Goal: Information Seeking & Learning: Learn about a topic

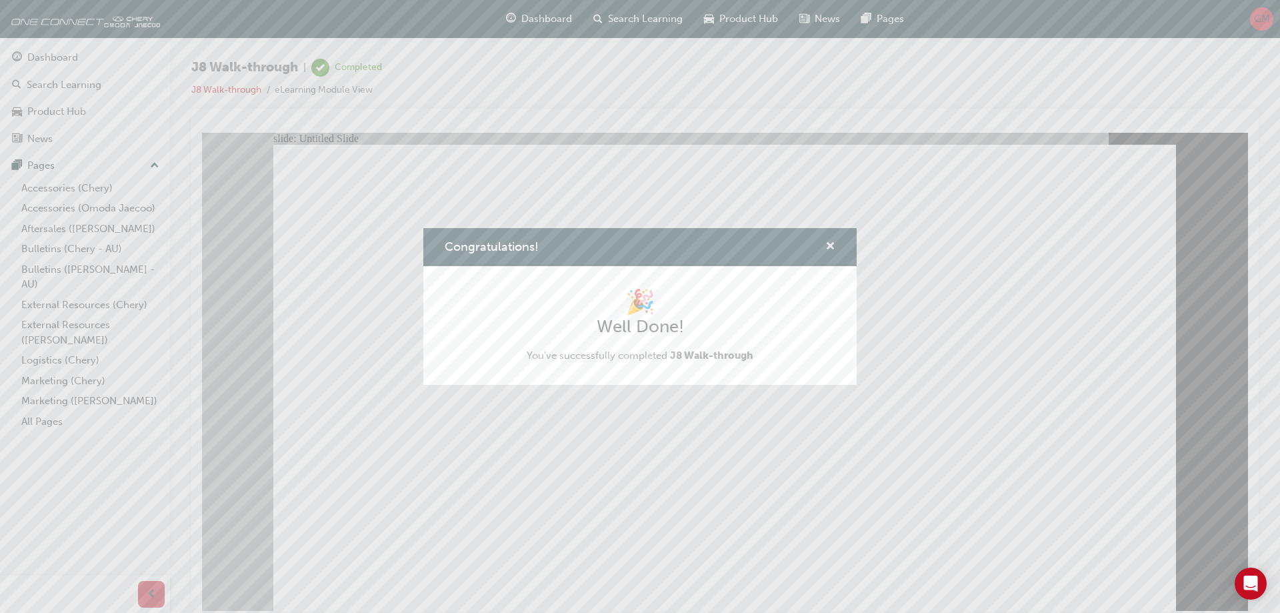
click at [829, 248] on span "cross-icon" at bounding box center [830, 247] width 10 height 12
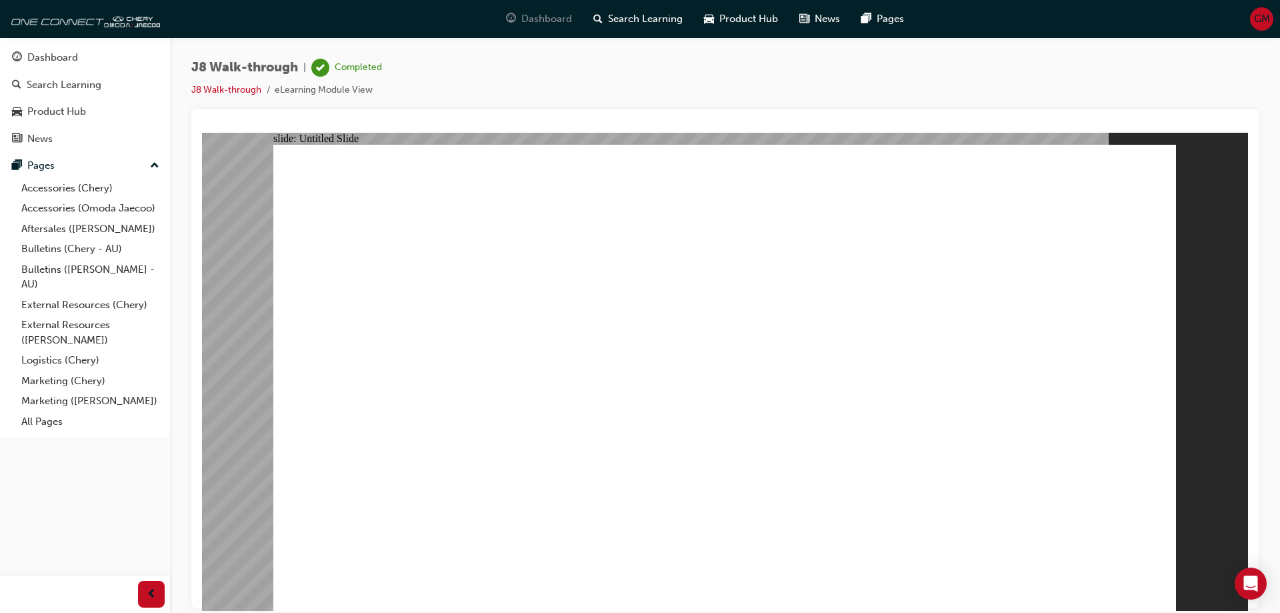
click at [551, 19] on span "Dashboard" at bounding box center [546, 18] width 51 height 15
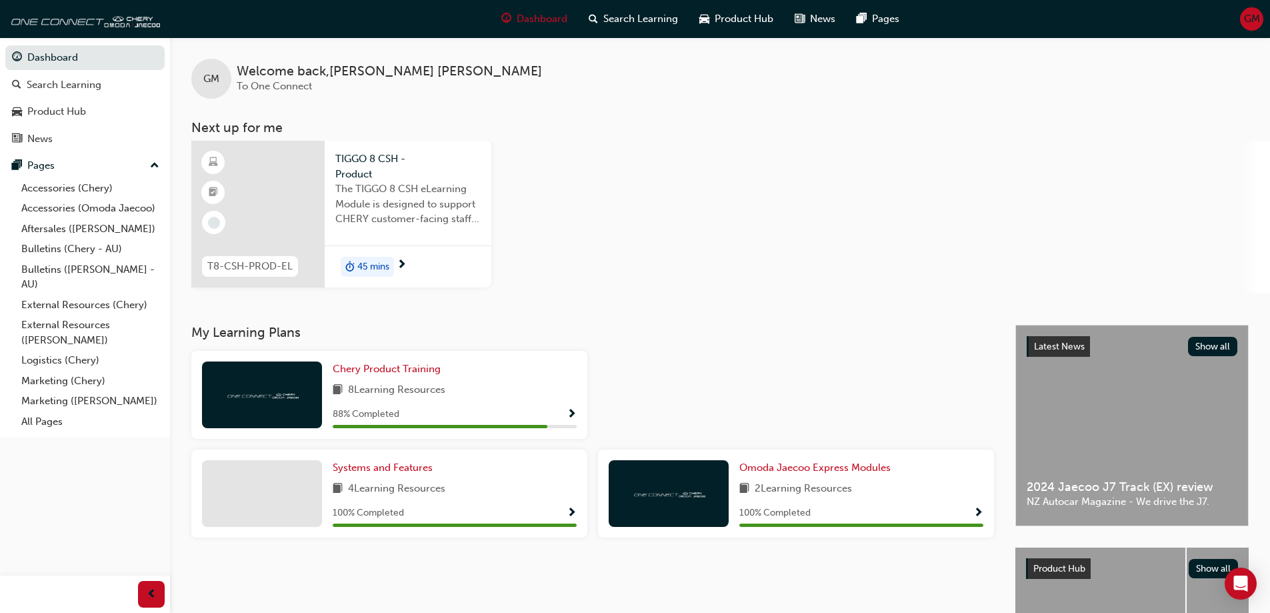
click at [391, 190] on span "The TIGGO 8 CSH eLearning Module is designed to support CHERY customer-facing s…" at bounding box center [407, 203] width 145 height 45
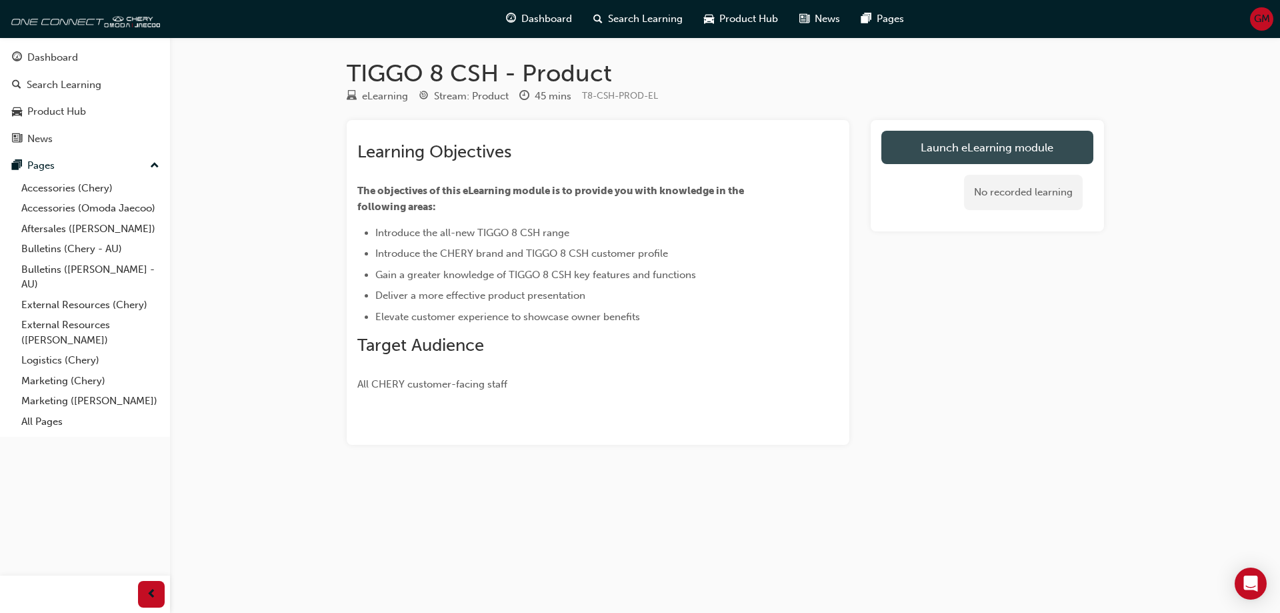
click at [979, 146] on link "Launch eLearning module" at bounding box center [987, 147] width 212 height 33
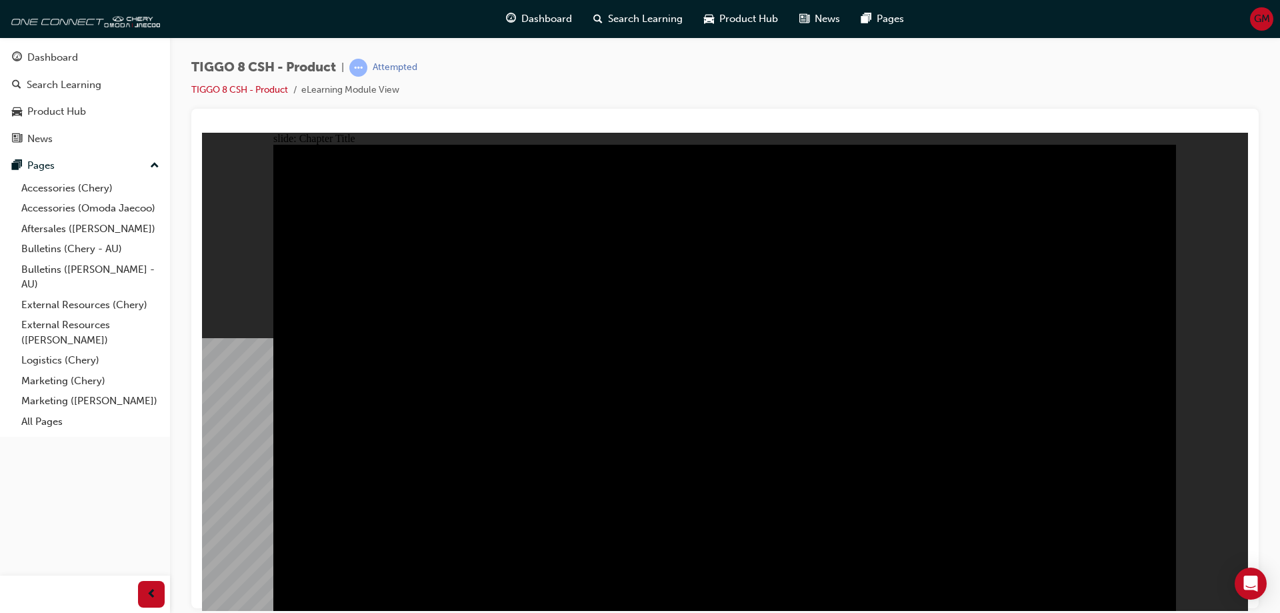
drag, startPoint x: 425, startPoint y: 431, endPoint x: 681, endPoint y: 459, distance: 256.9
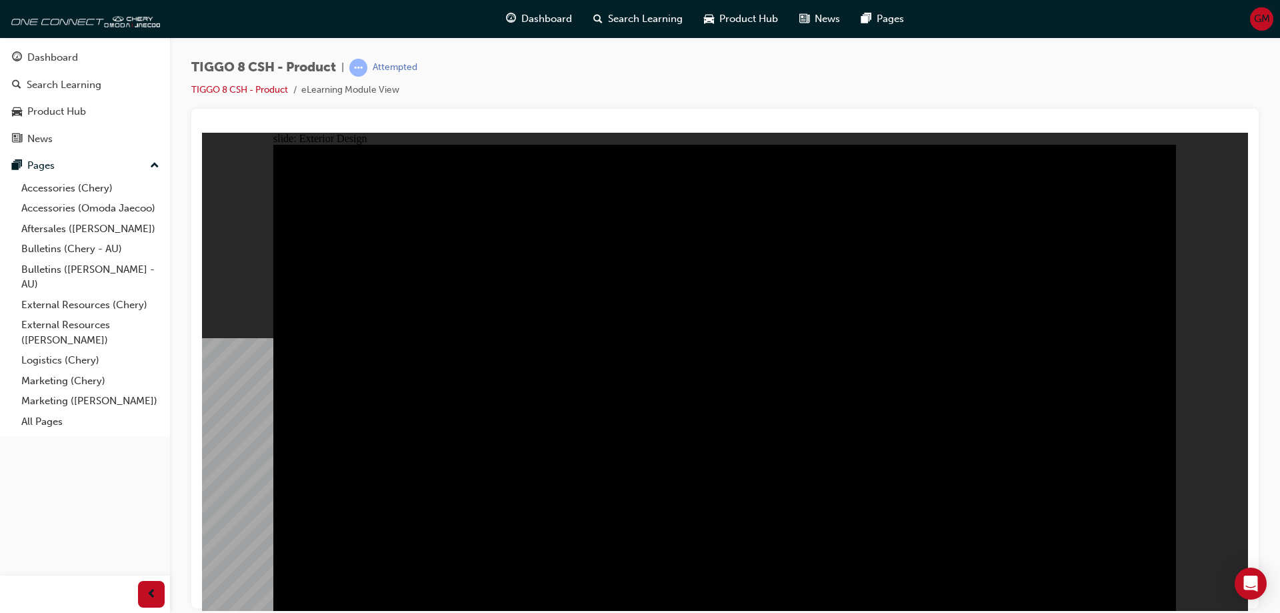
drag, startPoint x: 959, startPoint y: 490, endPoint x: 697, endPoint y: 467, distance: 263.7
type input "6.74"
drag, startPoint x: 345, startPoint y: 217, endPoint x: 369, endPoint y: 207, distance: 26.9
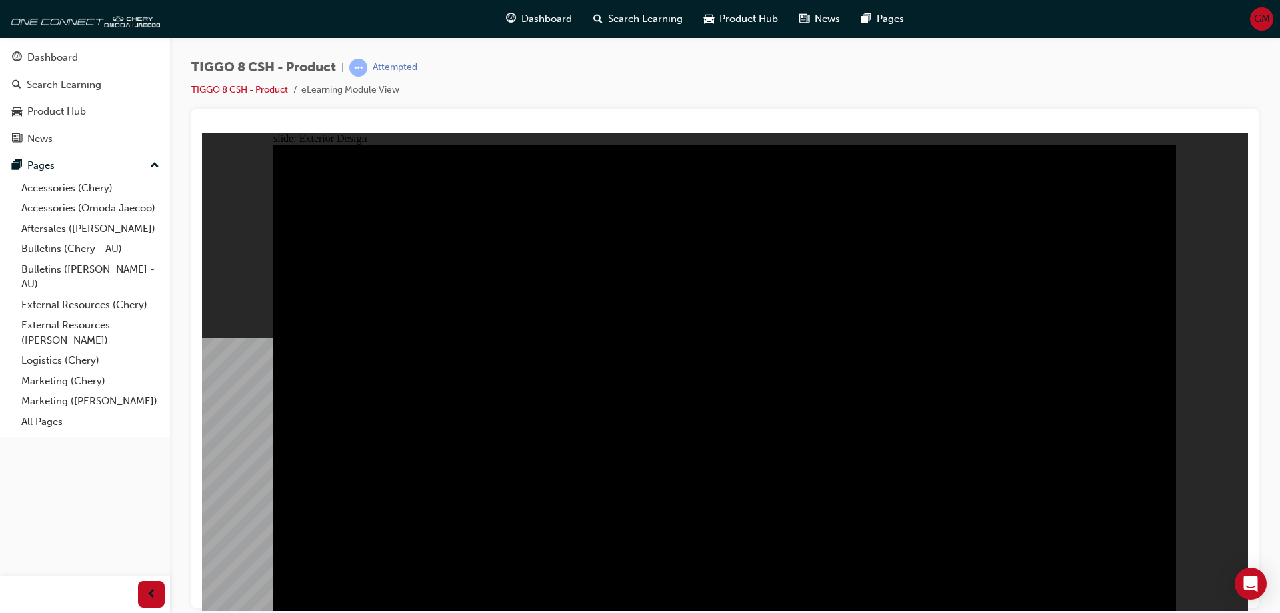
drag, startPoint x: 925, startPoint y: 294, endPoint x: 1015, endPoint y: 300, distance: 90.2
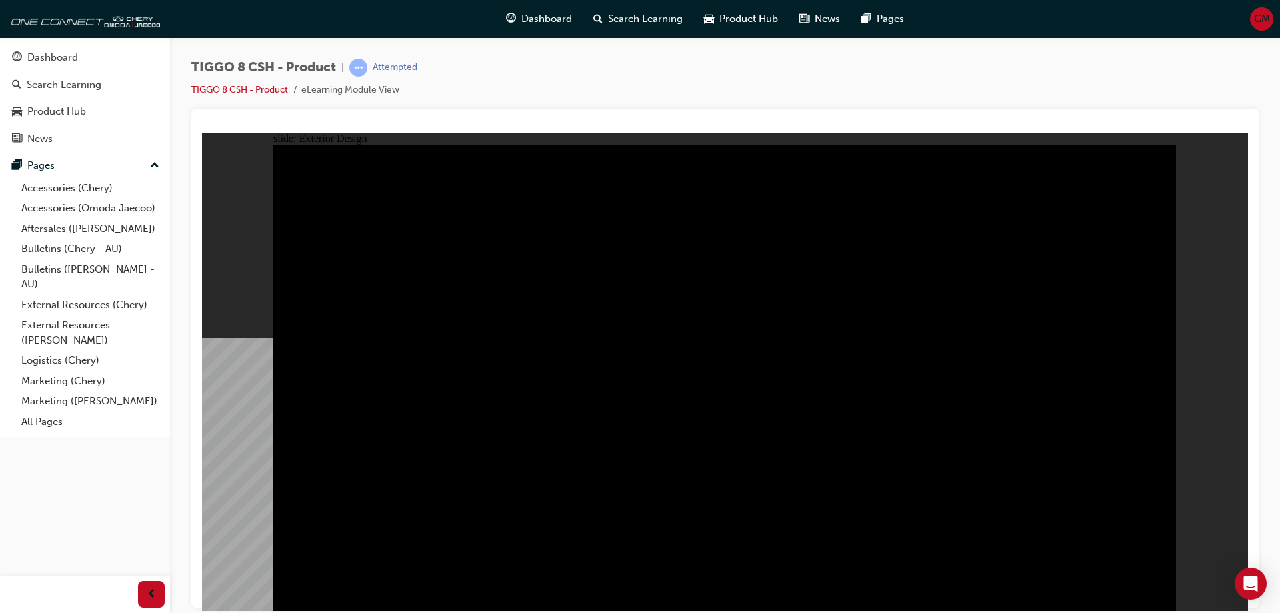
drag, startPoint x: 967, startPoint y: 294, endPoint x: 895, endPoint y: 280, distance: 73.4
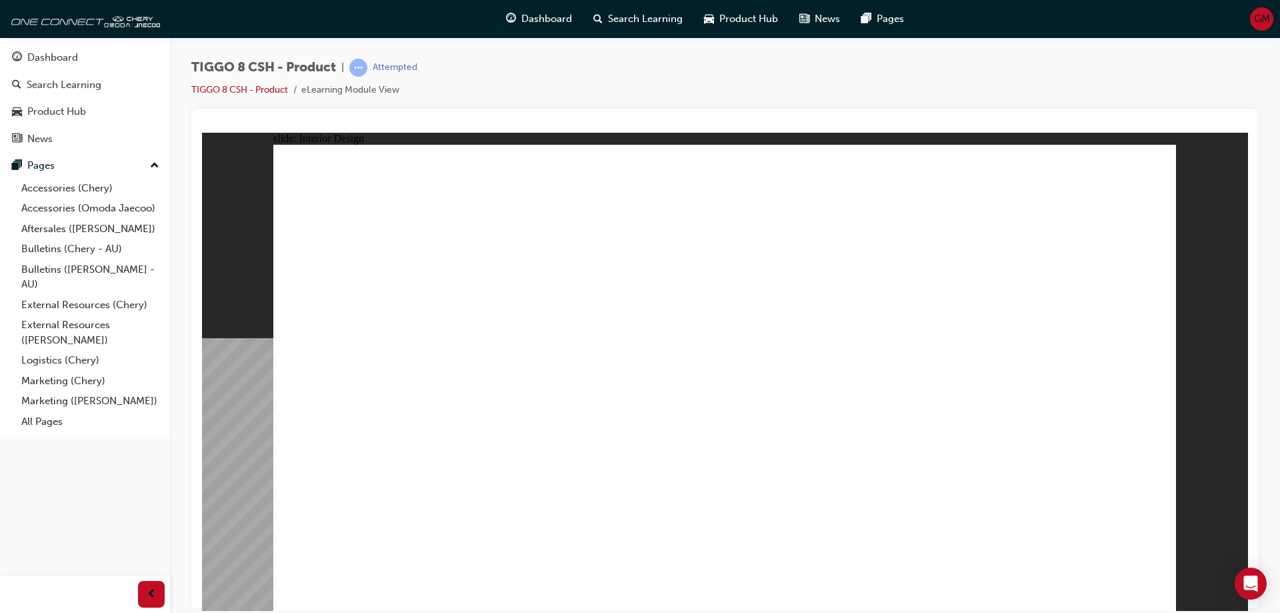
drag, startPoint x: 1125, startPoint y: 592, endPoint x: 1033, endPoint y: 587, distance: 92.1
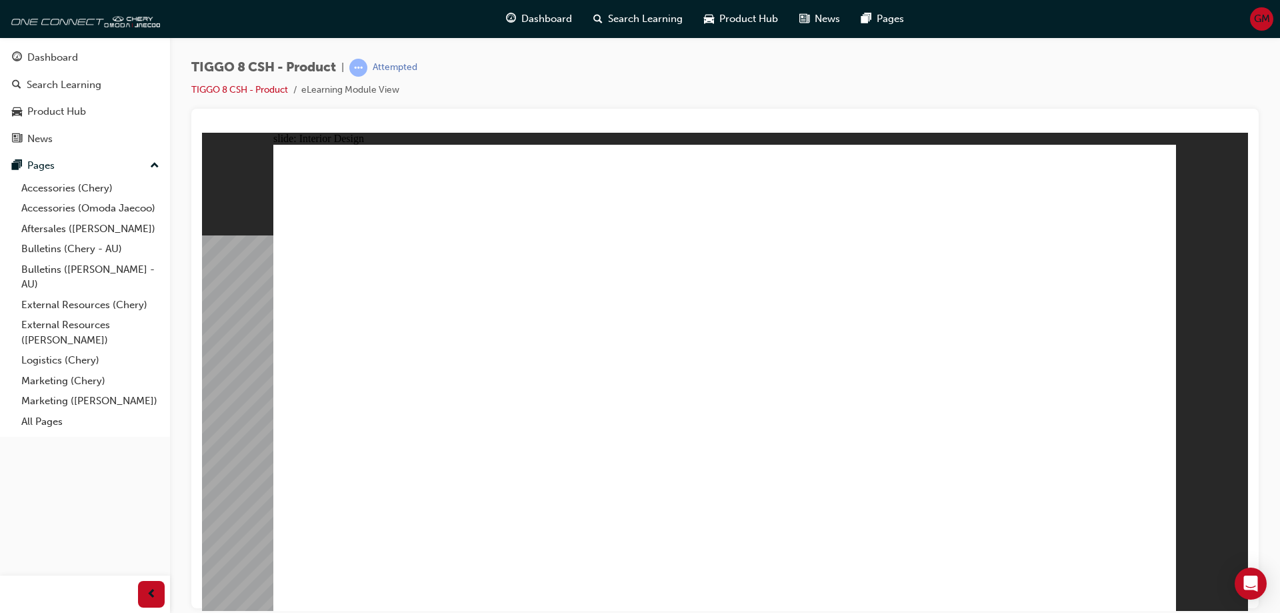
drag, startPoint x: 1155, startPoint y: 591, endPoint x: 838, endPoint y: 567, distance: 317.6
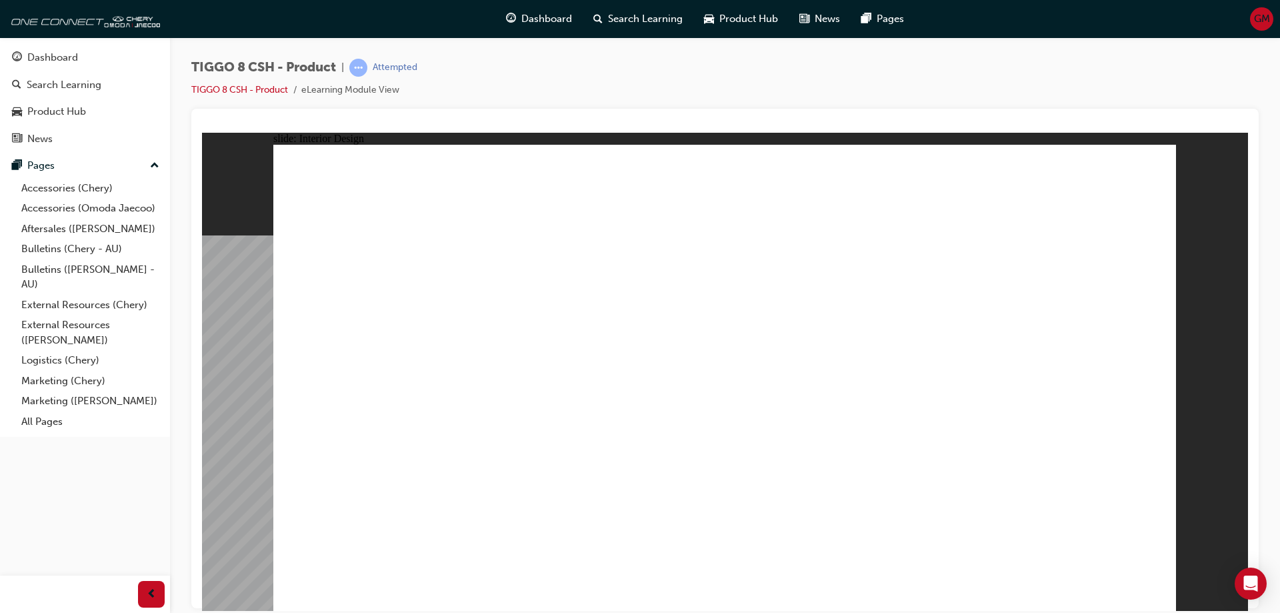
click at [700, 132] on html "slide: Interior Design T18FL4360.jpg : 360 degree image interaction. free explo…" at bounding box center [725, 371] width 1046 height 478
click at [1189, 398] on div "slide: Interior Design T18FL4360.jpg : 360 degree image interaction. free explo…" at bounding box center [725, 371] width 1046 height 478
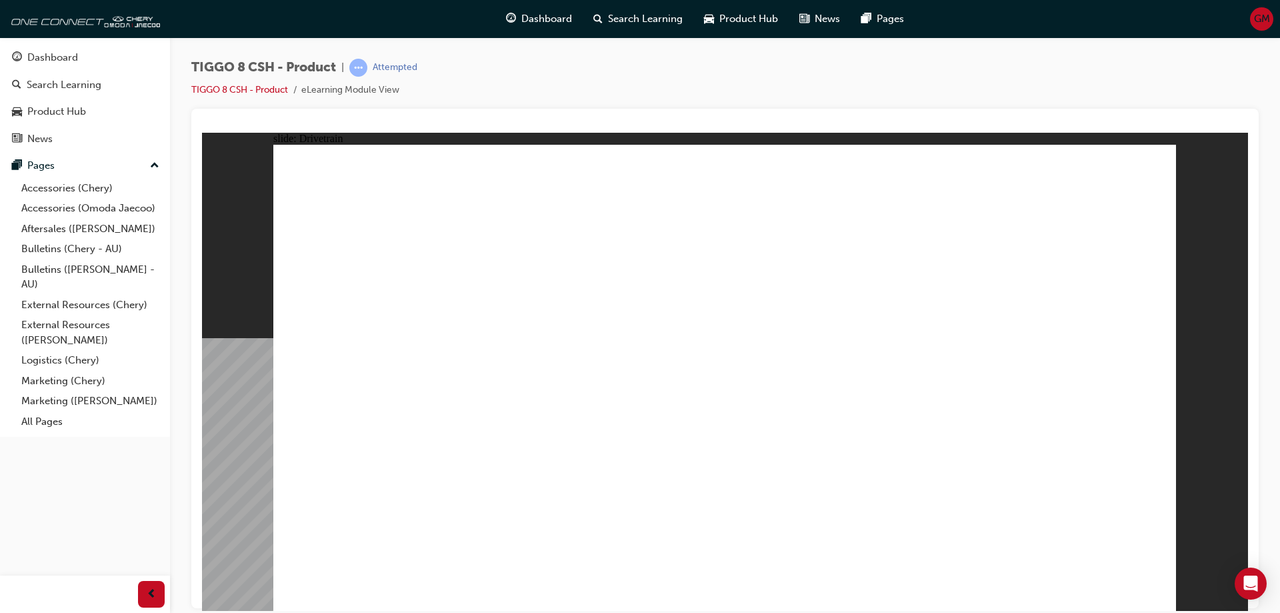
type input "0"
drag, startPoint x: 358, startPoint y: 360, endPoint x: 339, endPoint y: 354, distance: 19.6
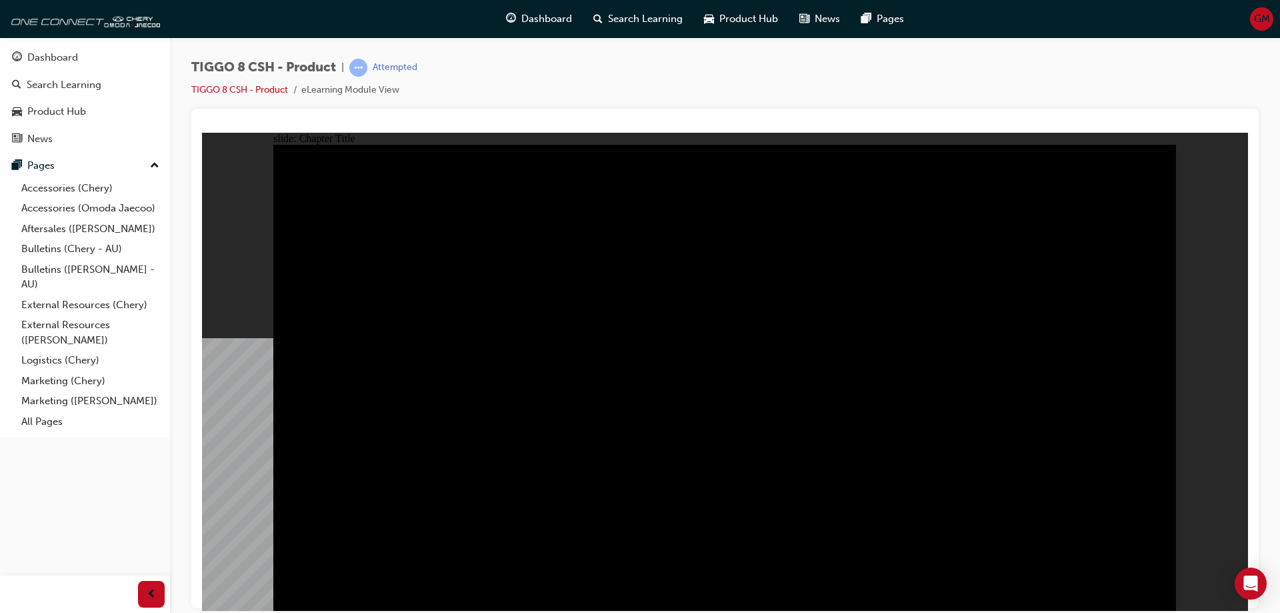
radio input "true"
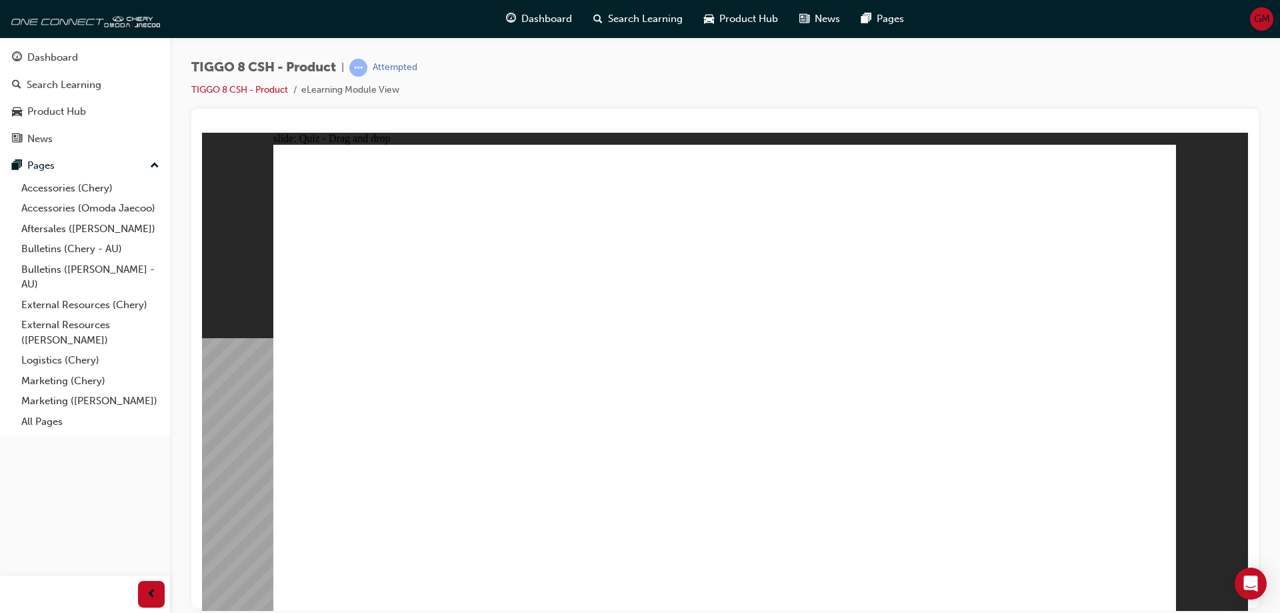
drag, startPoint x: 786, startPoint y: 278, endPoint x: 719, endPoint y: 392, distance: 132.4
drag, startPoint x: 1091, startPoint y: 192, endPoint x: 422, endPoint y: 391, distance: 697.8
drag, startPoint x: 938, startPoint y: 271, endPoint x: 1054, endPoint y: 389, distance: 165.5
drag, startPoint x: 679, startPoint y: 189, endPoint x: 896, endPoint y: 401, distance: 303.6
drag, startPoint x: 883, startPoint y: 209, endPoint x: 555, endPoint y: 416, distance: 388.6
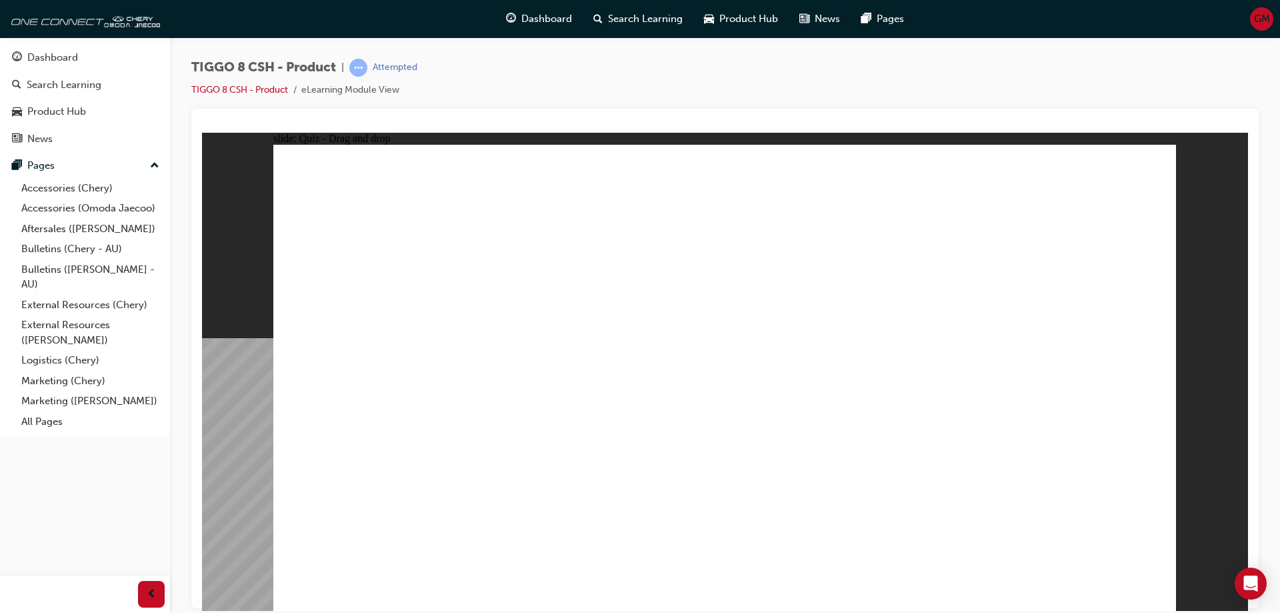
checkbox input "true"
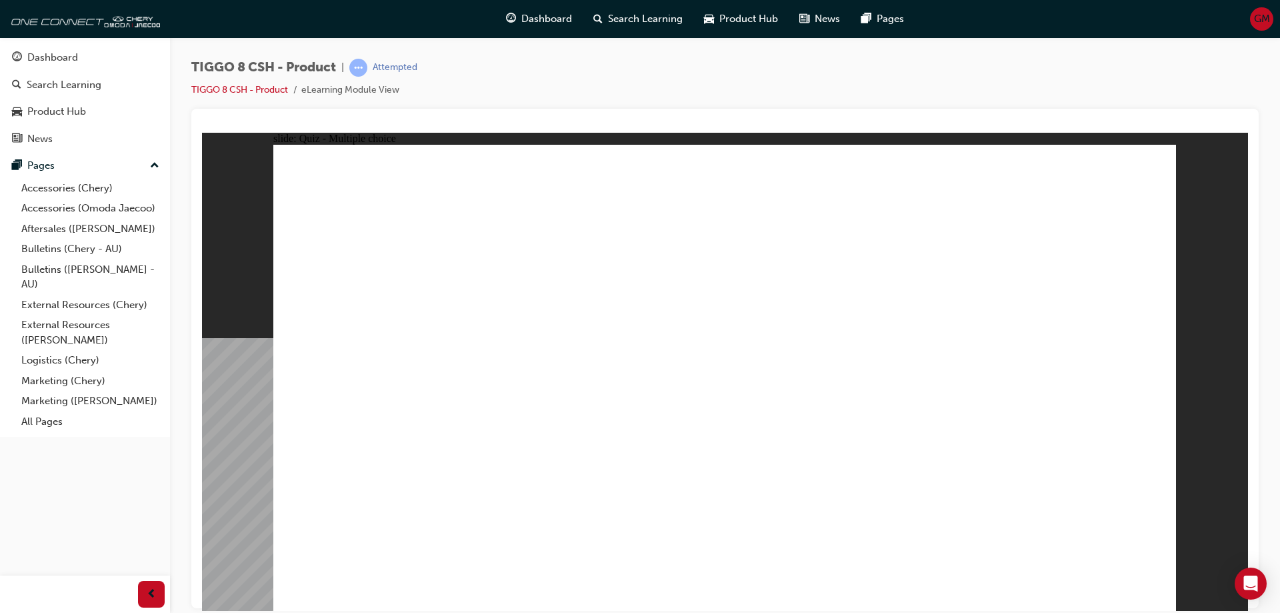
radio input "true"
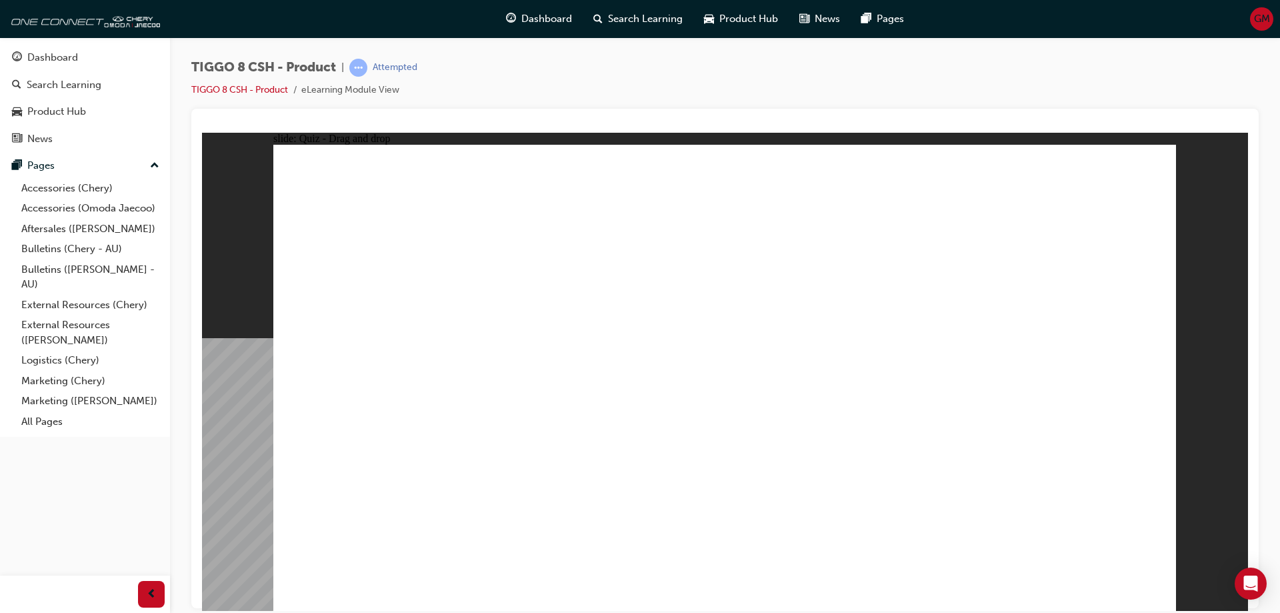
drag, startPoint x: 708, startPoint y: 198, endPoint x: 770, endPoint y: 427, distance: 237.0
drag, startPoint x: 1062, startPoint y: 193, endPoint x: 937, endPoint y: 409, distance: 249.8
drag, startPoint x: 756, startPoint y: 228, endPoint x: 465, endPoint y: 429, distance: 353.6
drag, startPoint x: 904, startPoint y: 261, endPoint x: 793, endPoint y: 491, distance: 255.3
drag, startPoint x: 1042, startPoint y: 231, endPoint x: 918, endPoint y: 469, distance: 269.0
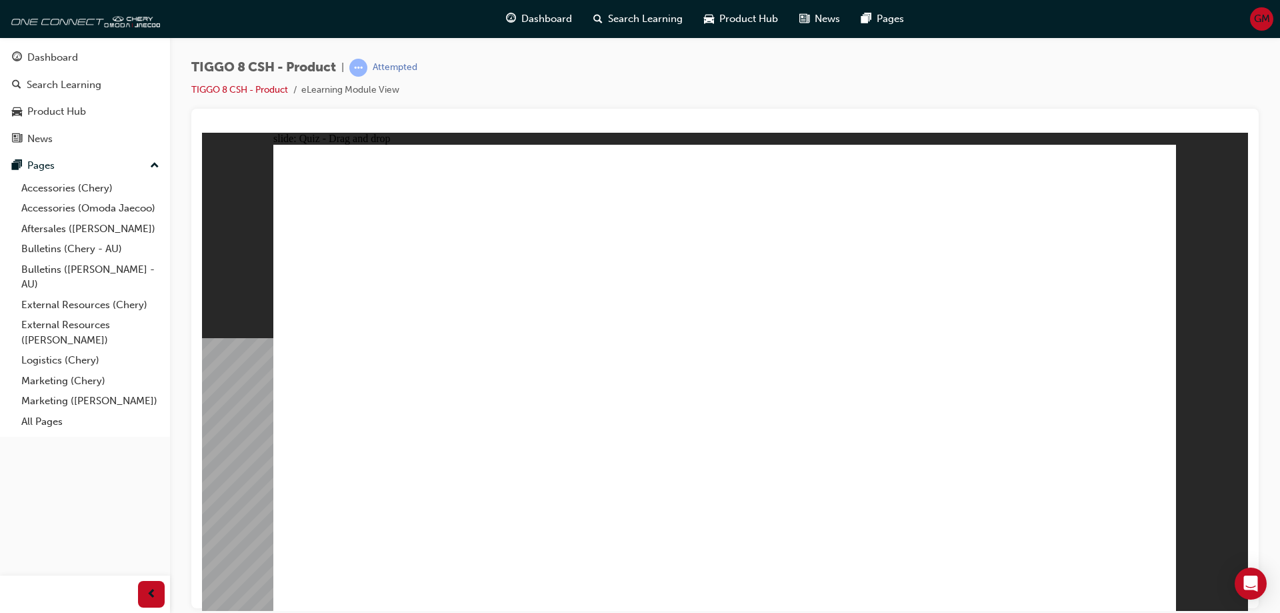
drag, startPoint x: 912, startPoint y: 197, endPoint x: 815, endPoint y: 492, distance: 310.4
drag, startPoint x: 917, startPoint y: 229, endPoint x: 914, endPoint y: 483, distance: 254.7
drag, startPoint x: 719, startPoint y: 227, endPoint x: 509, endPoint y: 414, distance: 281.5
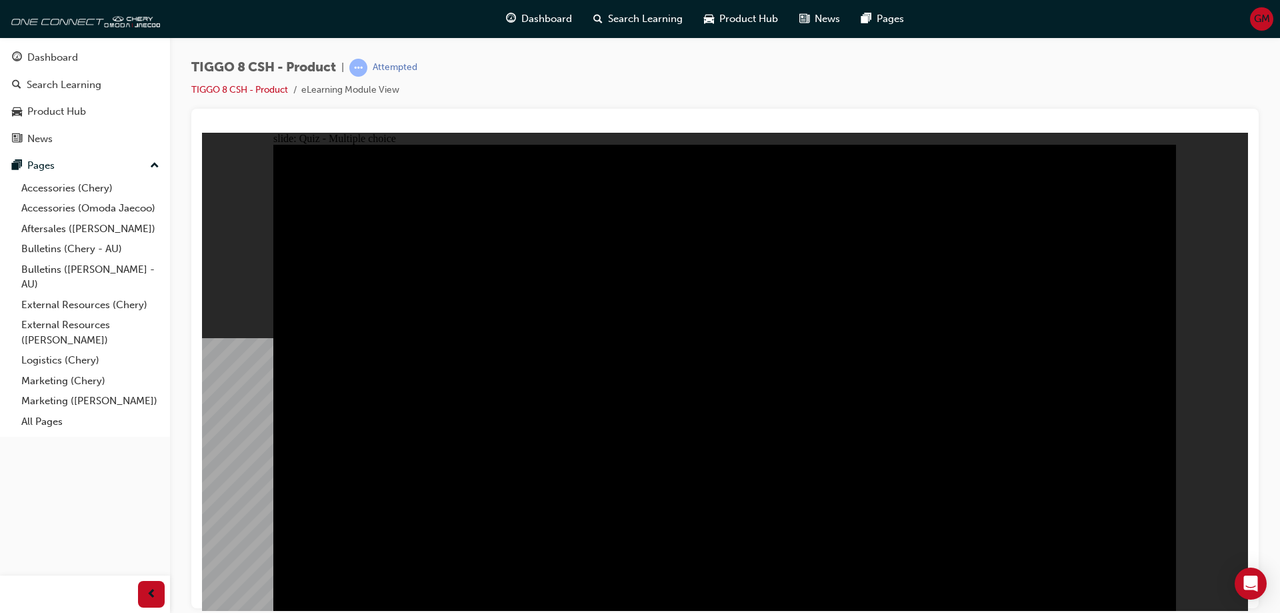
radio input "true"
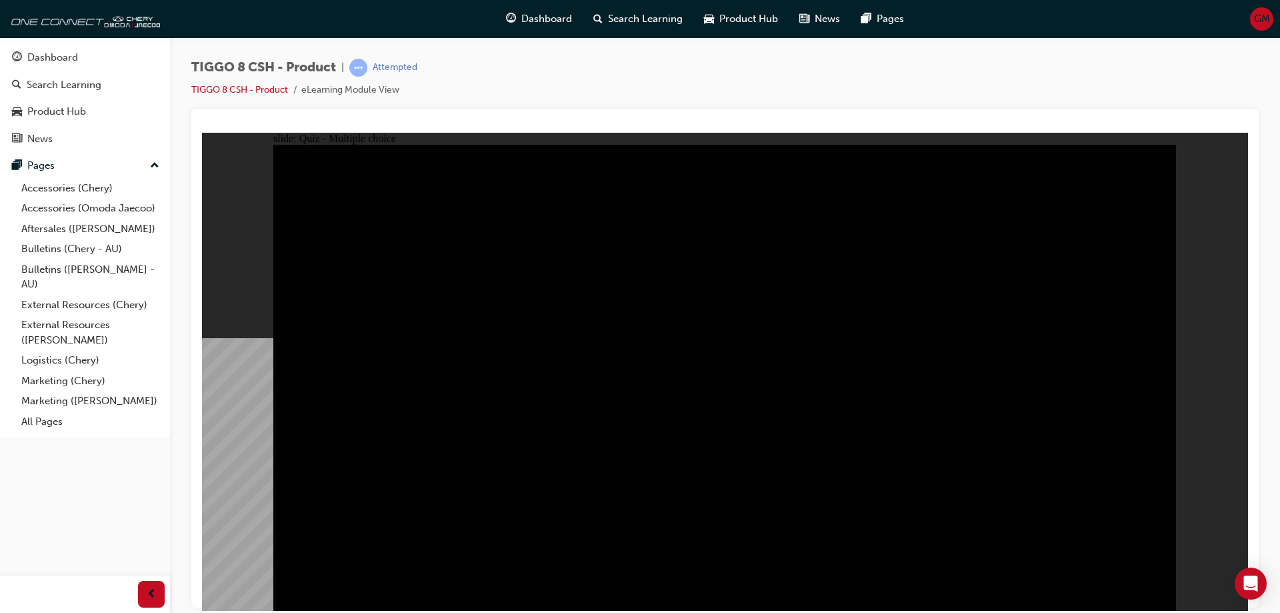
radio input "true"
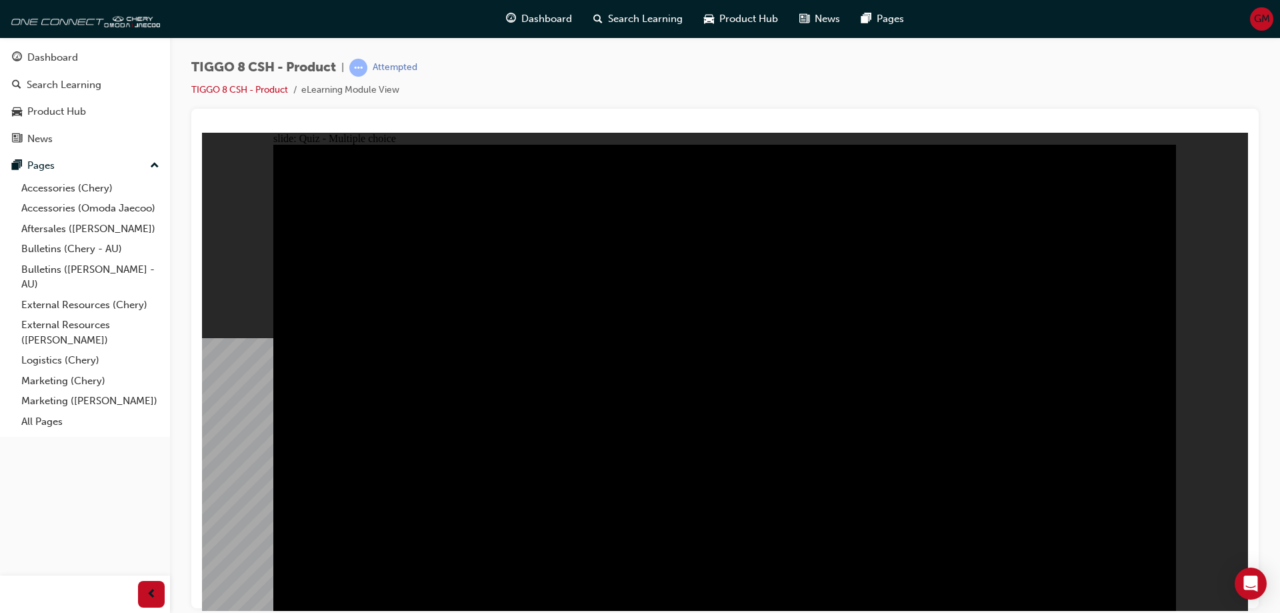
checkbox input "true"
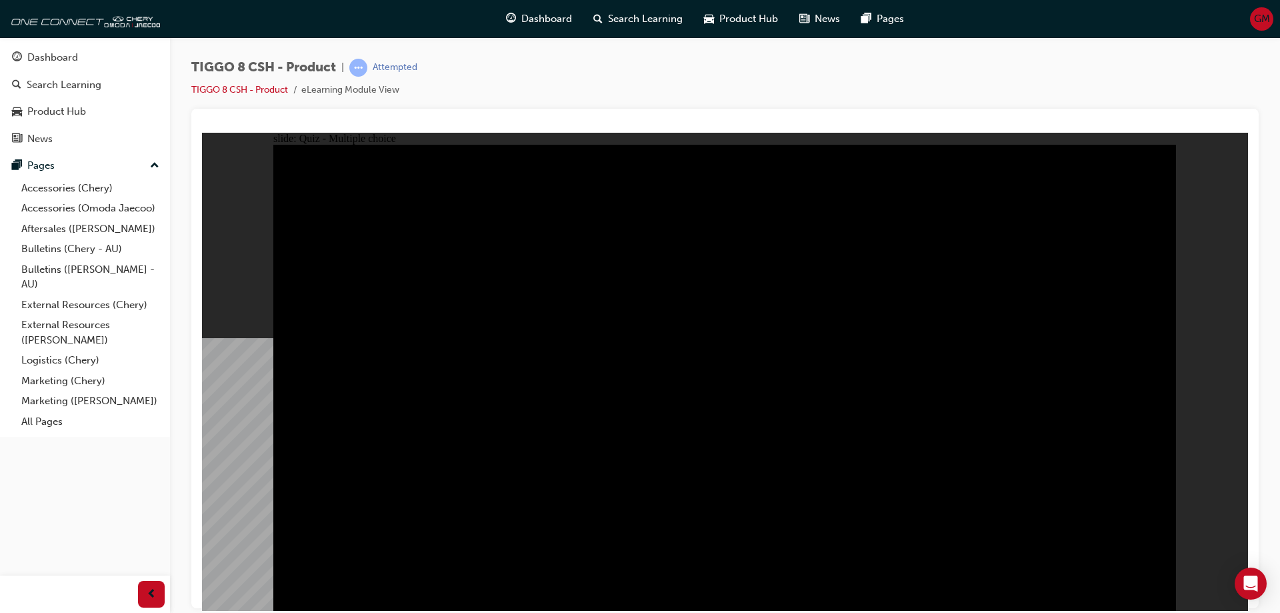
checkbox input "true"
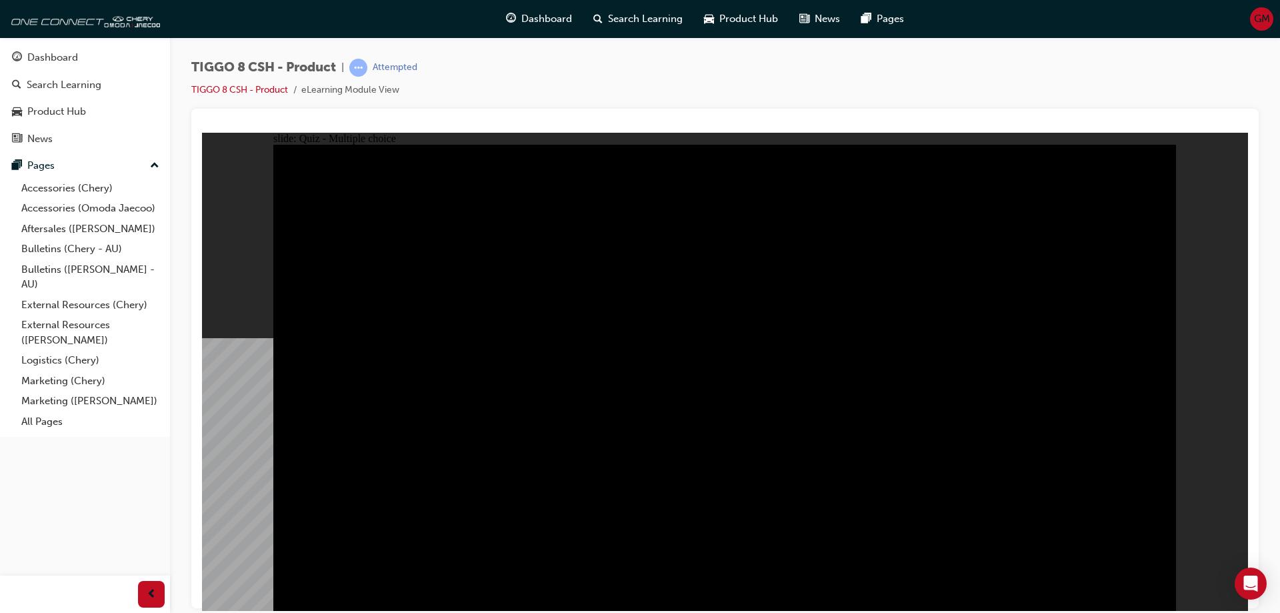
checkbox input "true"
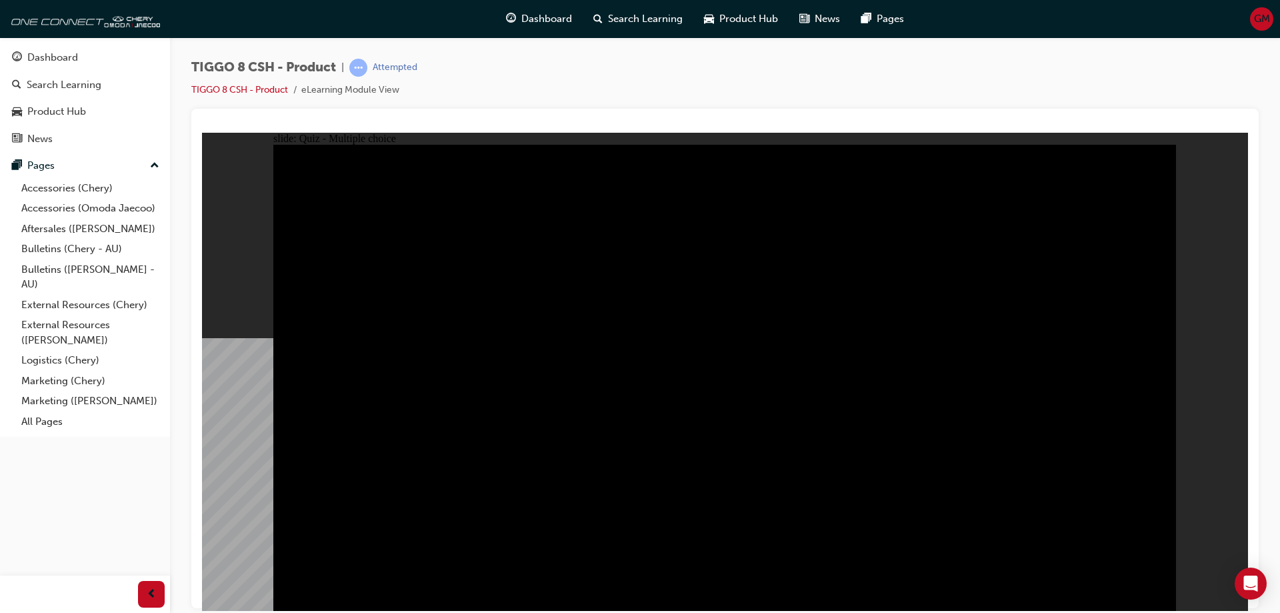
checkbox input "true"
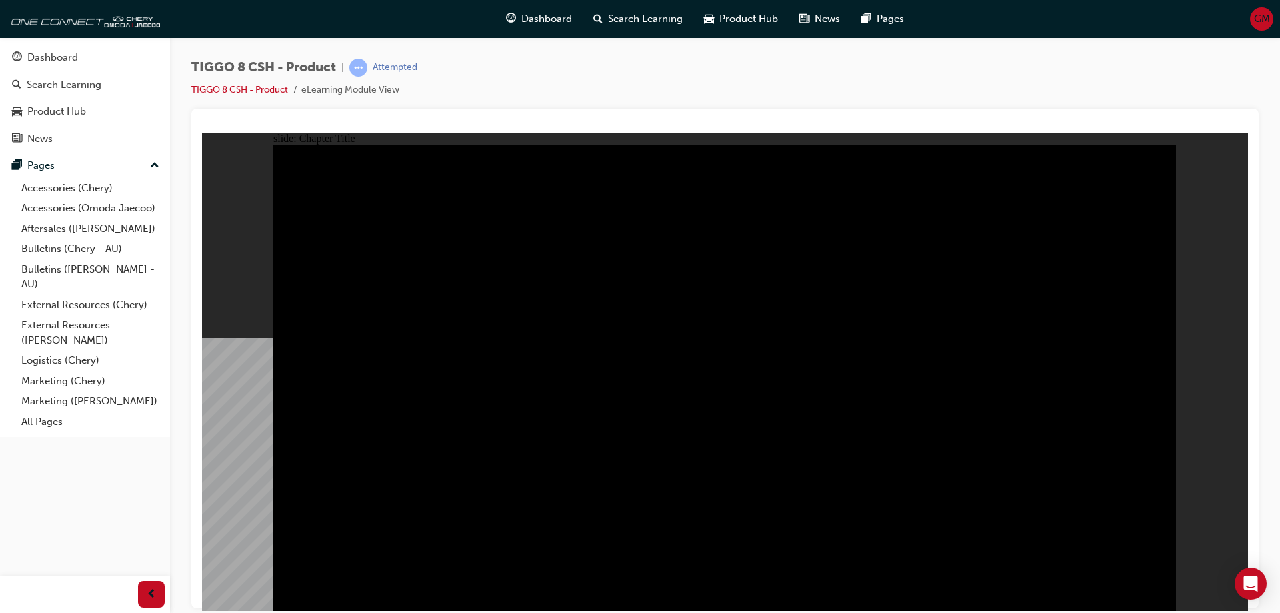
radio input "true"
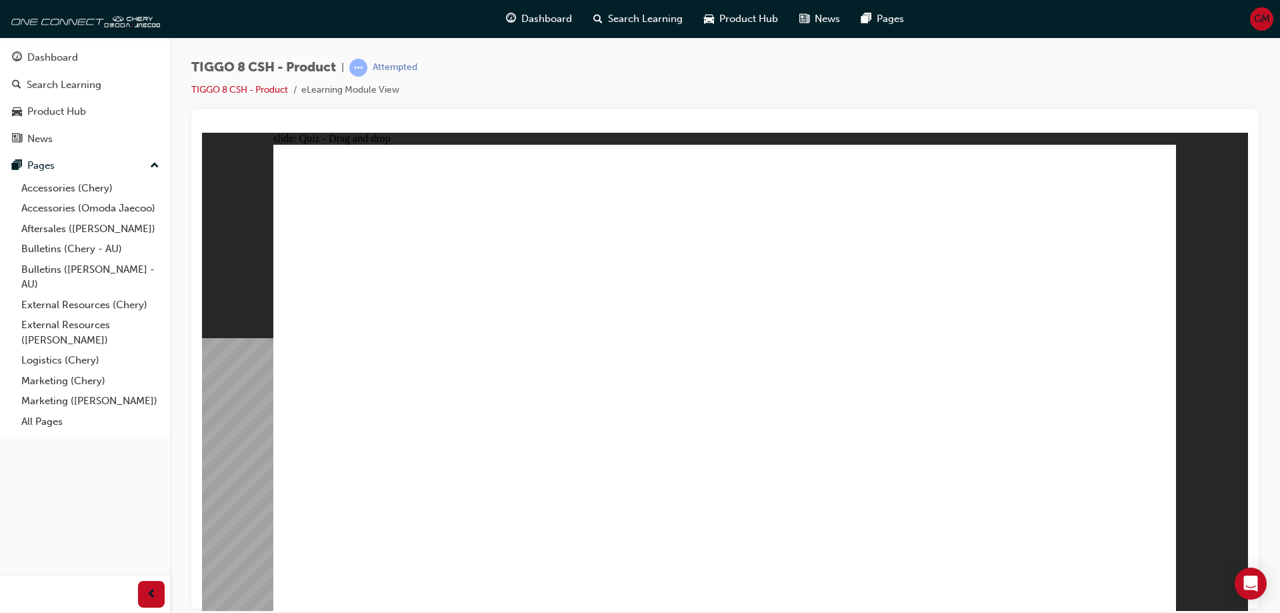
drag, startPoint x: 690, startPoint y: 183, endPoint x: 913, endPoint y: 403, distance: 313.5
drag, startPoint x: 975, startPoint y: 279, endPoint x: 1065, endPoint y: 393, distance: 144.3
drag, startPoint x: 1084, startPoint y: 192, endPoint x: 401, endPoint y: 399, distance: 714.0
drag, startPoint x: 791, startPoint y: 281, endPoint x: 733, endPoint y: 387, distance: 121.2
drag, startPoint x: 898, startPoint y: 182, endPoint x: 575, endPoint y: 388, distance: 382.9
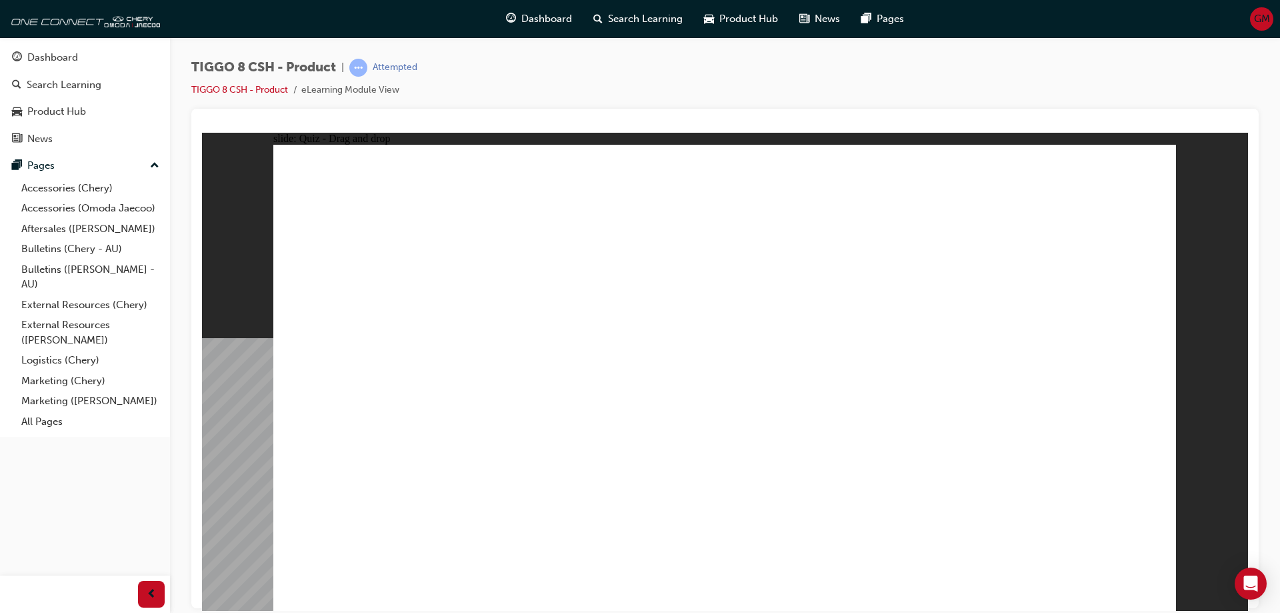
checkbox input "true"
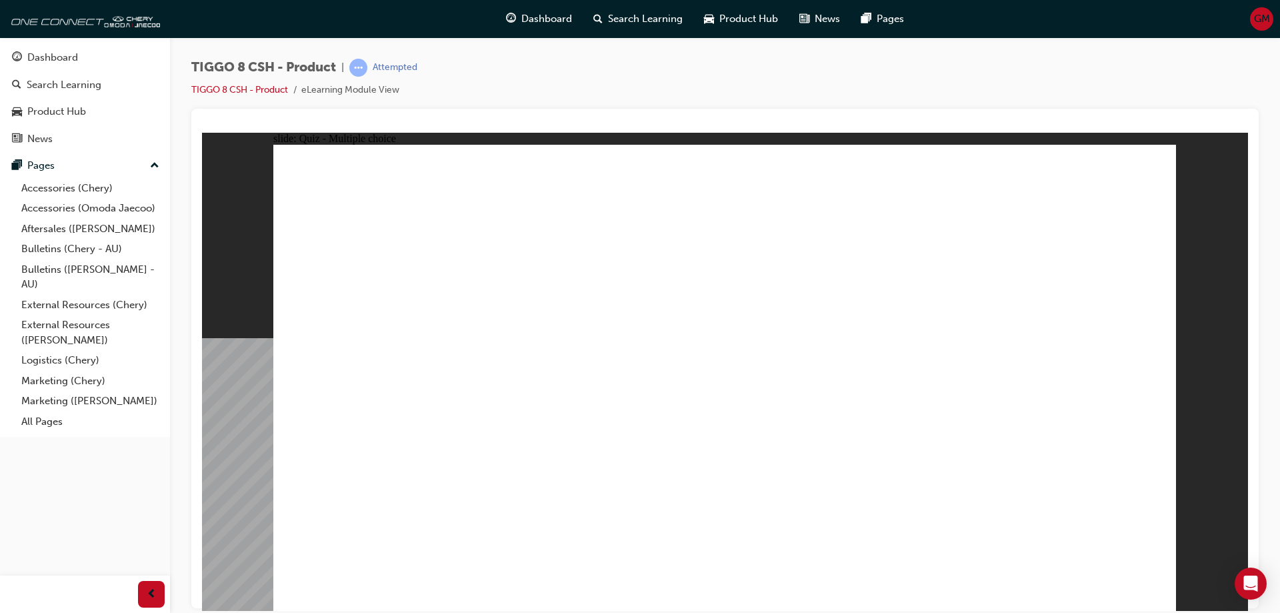
radio input "true"
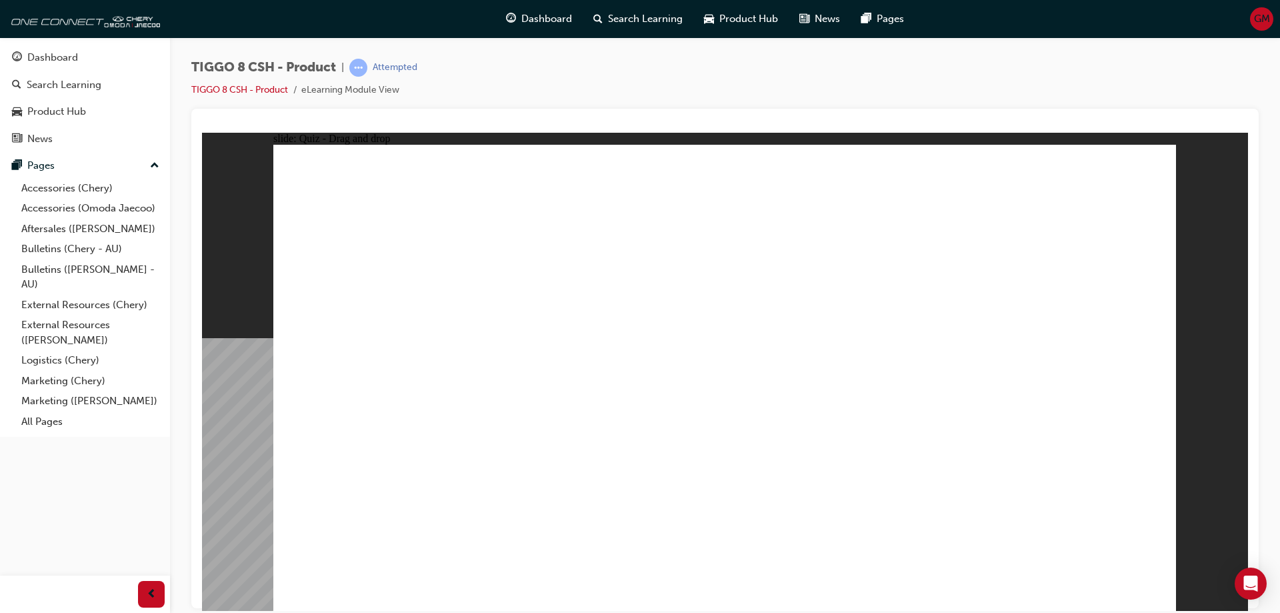
drag, startPoint x: 741, startPoint y: 192, endPoint x: 810, endPoint y: 431, distance: 249.0
drag, startPoint x: 902, startPoint y: 257, endPoint x: 904, endPoint y: 458, distance: 201.4
drag, startPoint x: 904, startPoint y: 229, endPoint x: 765, endPoint y: 449, distance: 259.9
drag, startPoint x: 913, startPoint y: 193, endPoint x: 919, endPoint y: 453, distance: 259.5
drag, startPoint x: 1039, startPoint y: 227, endPoint x: 937, endPoint y: 471, distance: 265.1
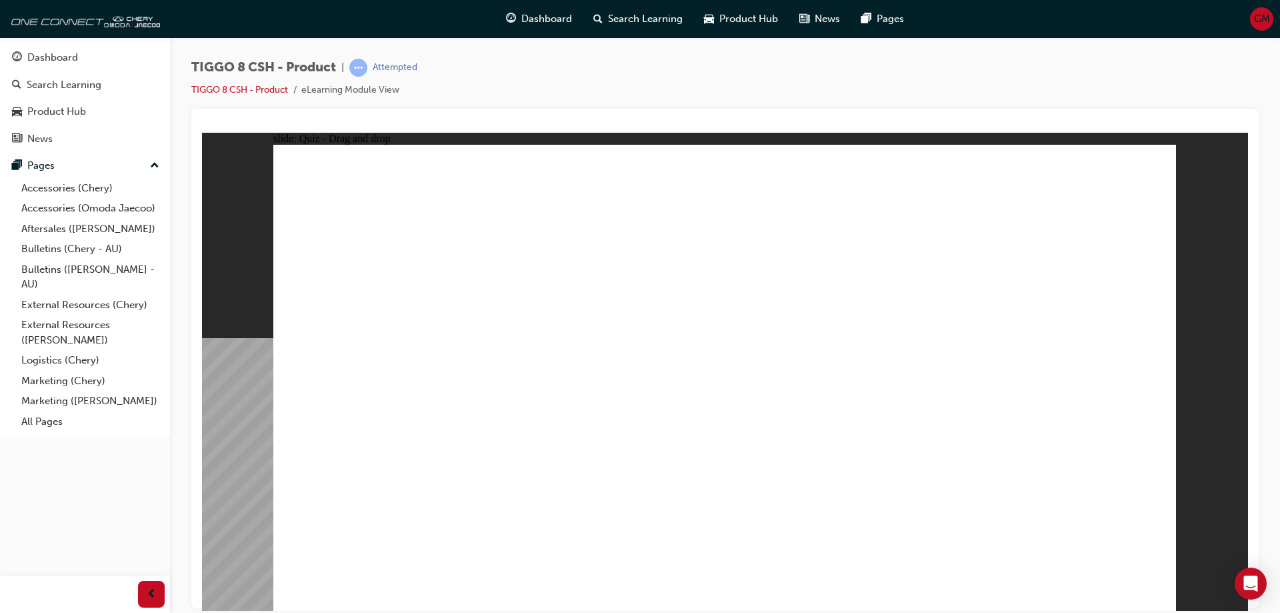
drag, startPoint x: 1060, startPoint y: 196, endPoint x: 928, endPoint y: 463, distance: 297.6
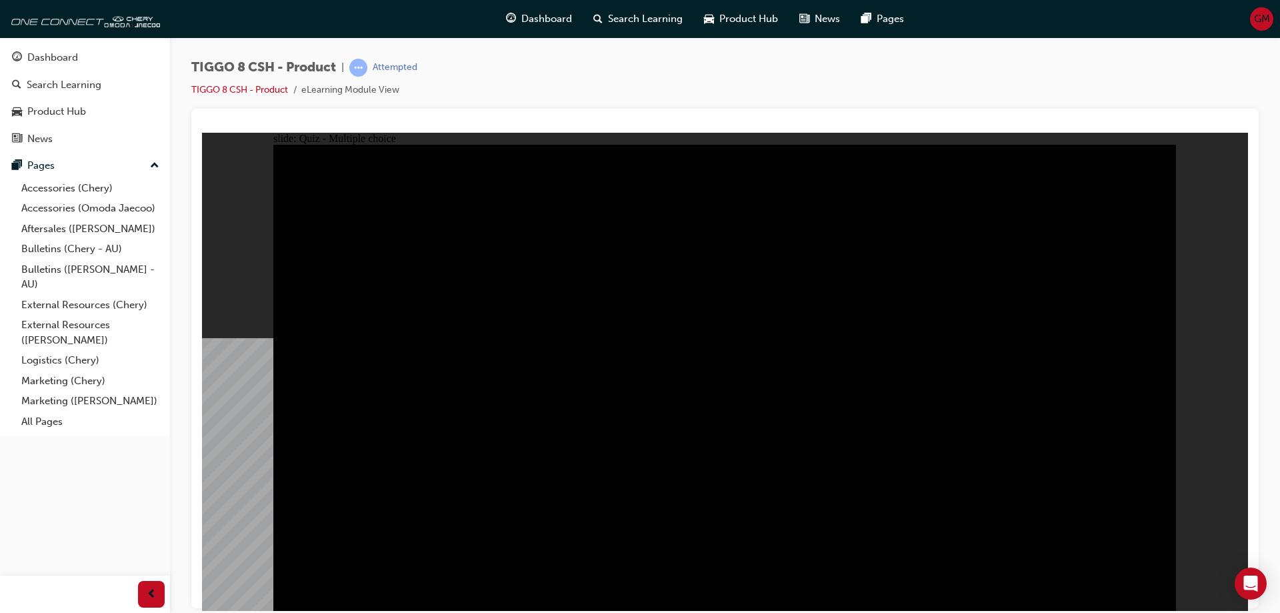
radio input "true"
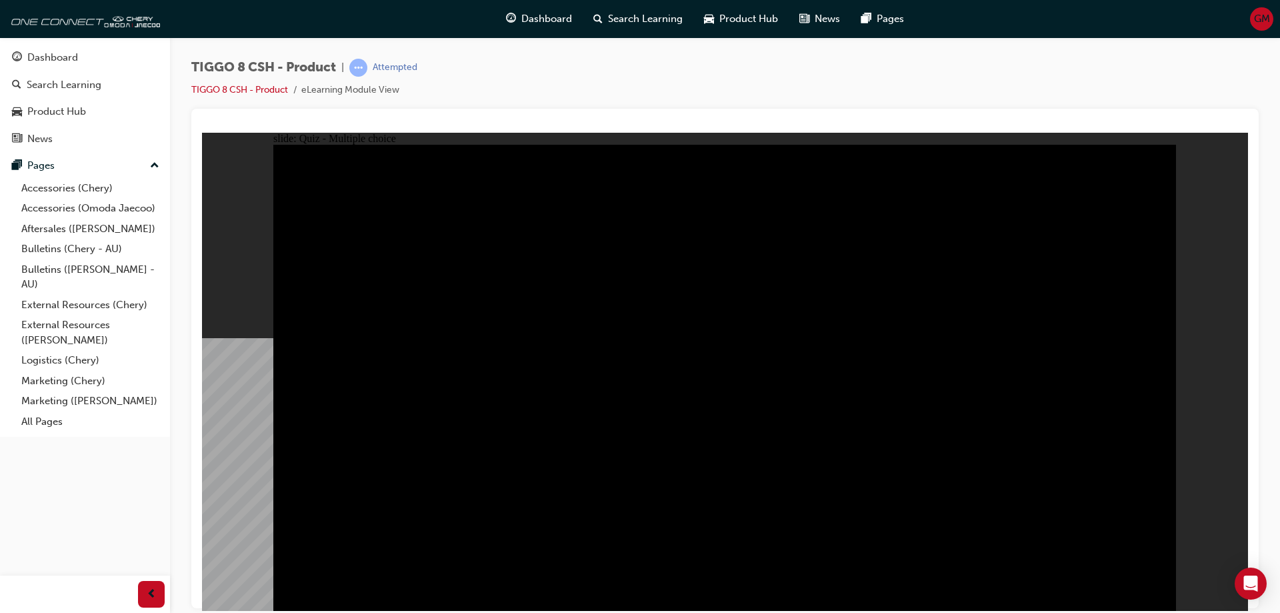
radio input "true"
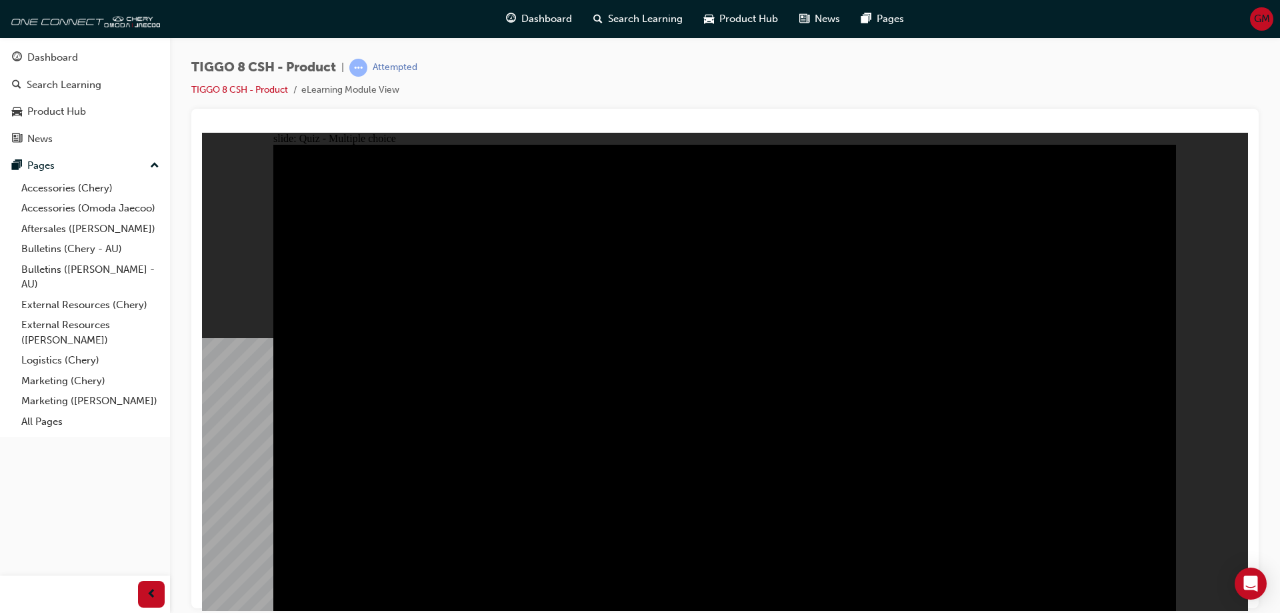
checkbox input "true"
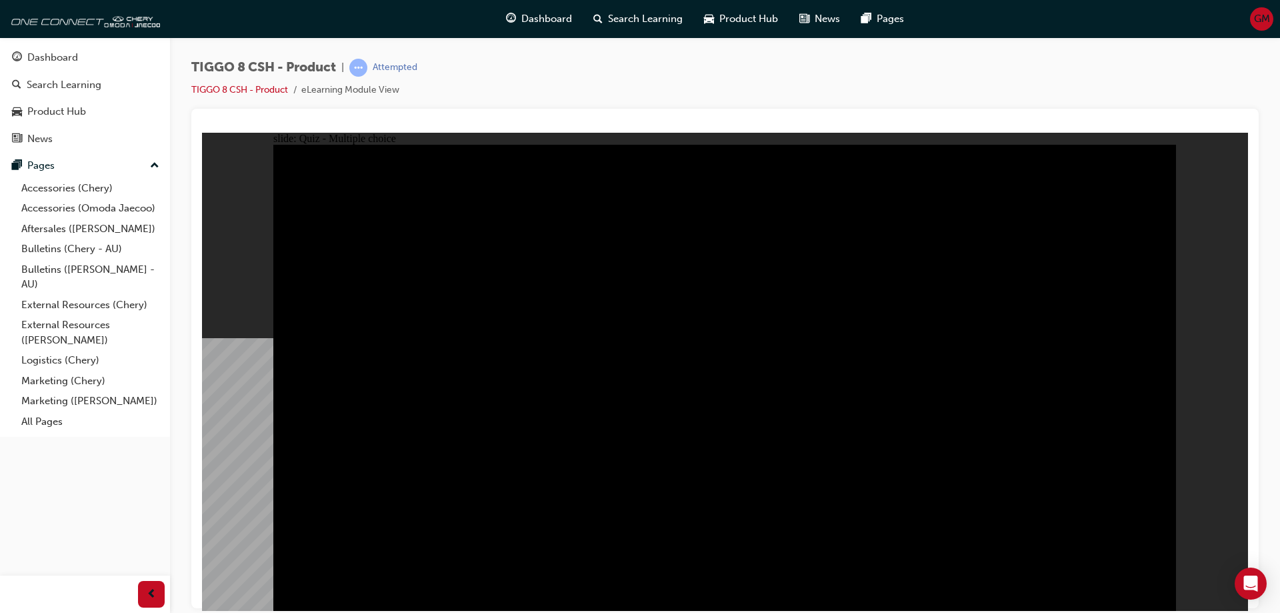
checkbox input "true"
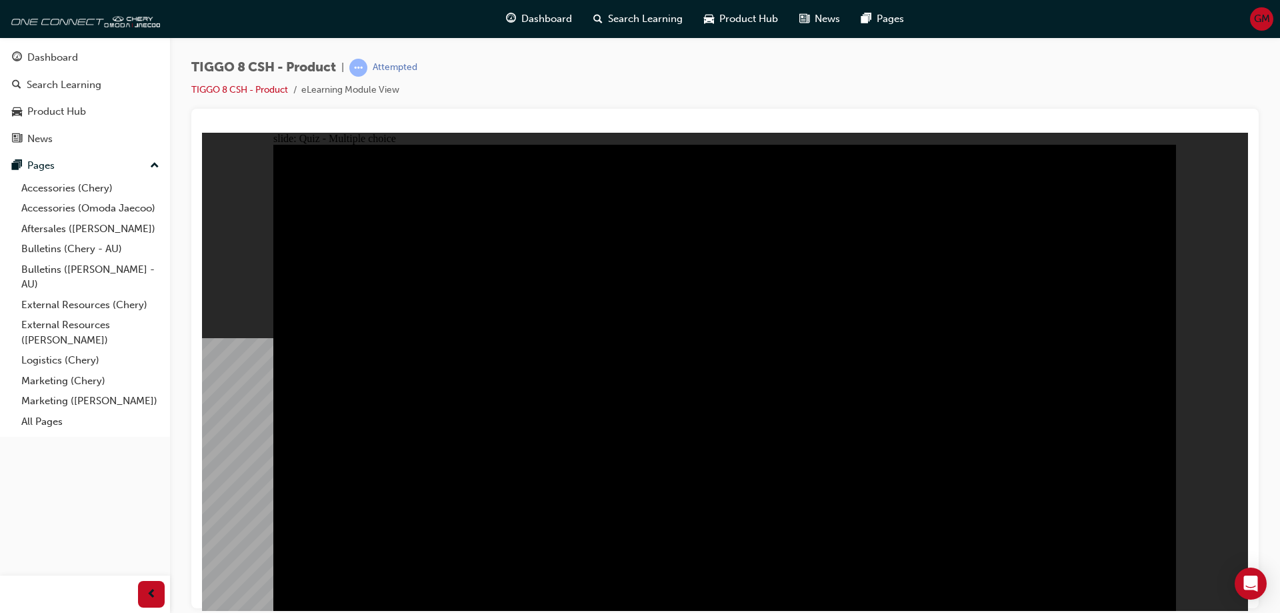
checkbox input "true"
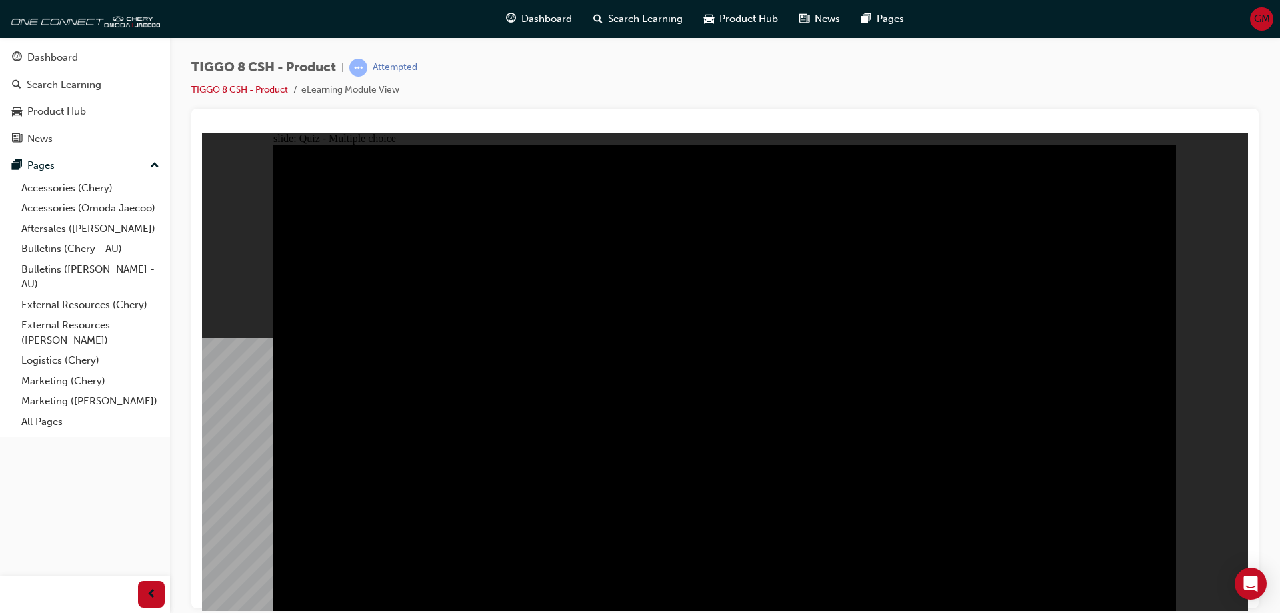
checkbox input "true"
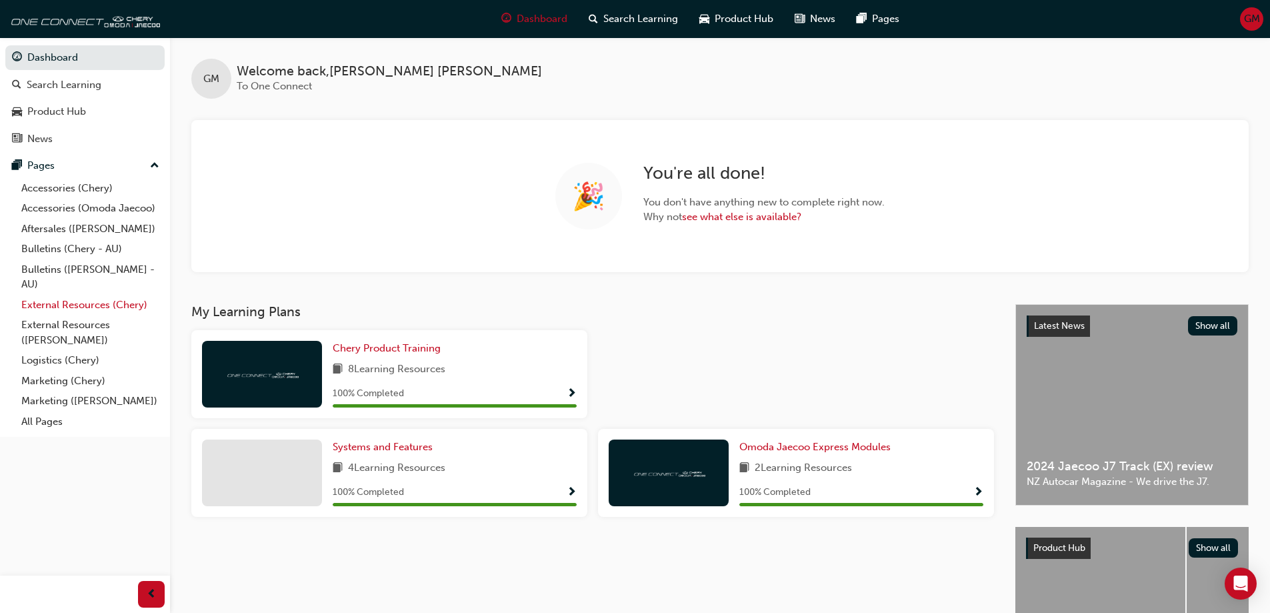
click at [52, 301] on link "External Resources (Chery)" at bounding box center [90, 305] width 149 height 21
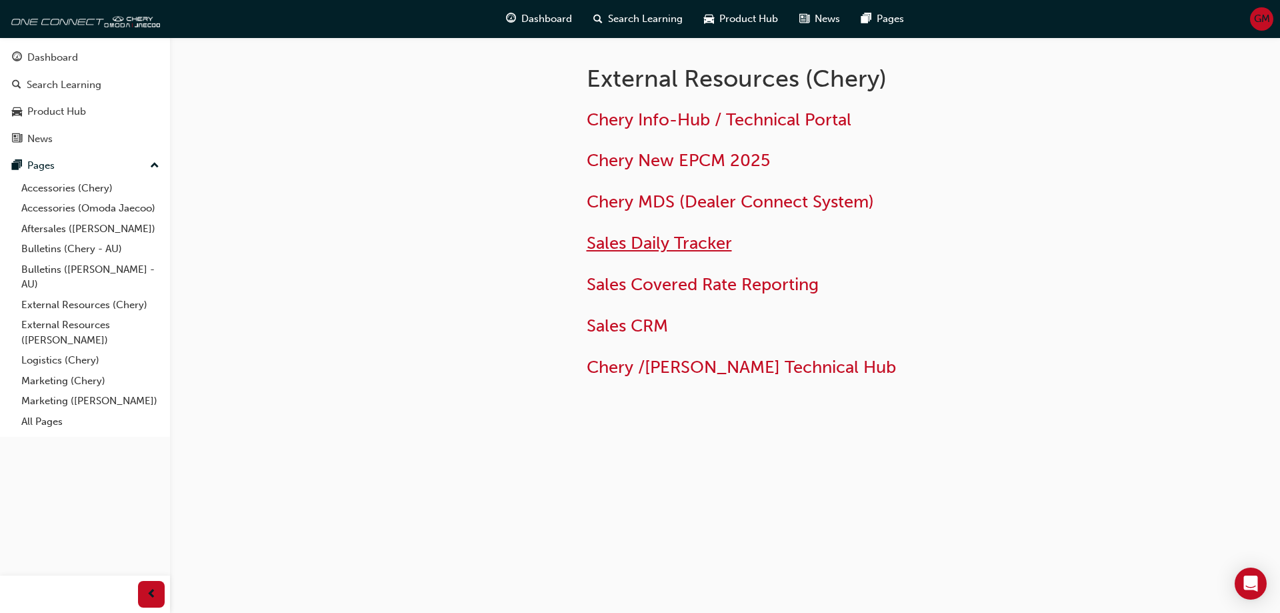
click at [629, 243] on span "Sales Daily Tracker" at bounding box center [659, 243] width 145 height 21
